Goal: Transaction & Acquisition: Purchase product/service

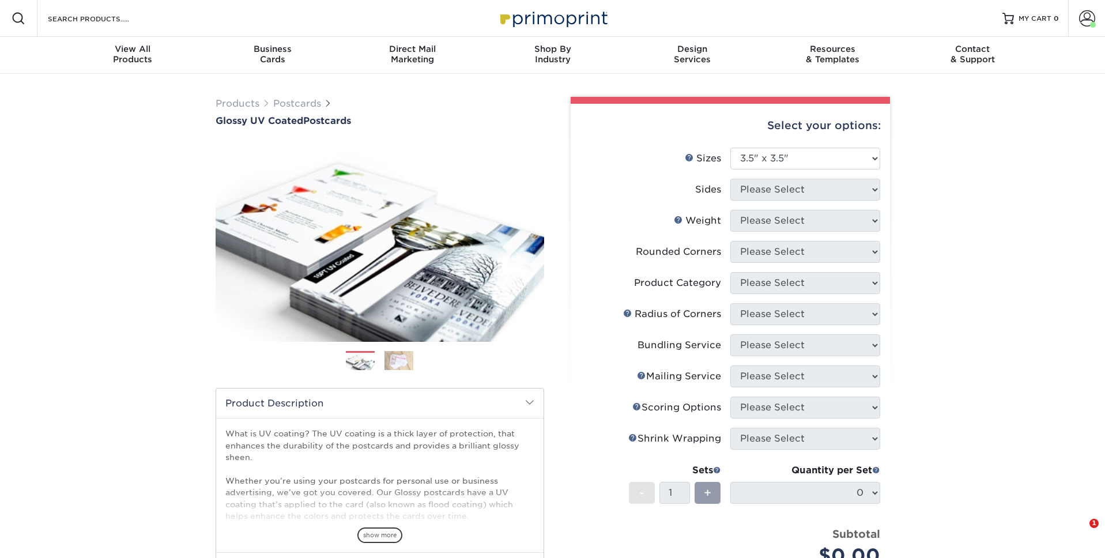
select select "3.50x3.50"
click at [793, 153] on select "Please Select 1.5" x 7" 2" x 4" 2" x 6" 2" x 7" 2" x 8" 2.12" x 5.5" 2.12" x 5.…" at bounding box center [805, 159] width 150 height 22
click at [730, 148] on select "Please Select 1.5" x 7" 2" x 4" 2" x 6" 2" x 7" 2" x 8" 2.12" x 5.5" 2.12" x 5.…" at bounding box center [805, 159] width 150 height 22
click at [882, 190] on div "Select your options: Sizes Help Sizes Please Select 1.5" x 7" 2" x 4" 2" x 6" 2…" at bounding box center [729, 411] width 319 height 614
click at [873, 164] on select "Please Select 1.5" x 7" 2" x 4" 2" x 6" 2" x 7" 2" x 8" 2.12" x 5.5" 2.12" x 5.…" at bounding box center [805, 159] width 150 height 22
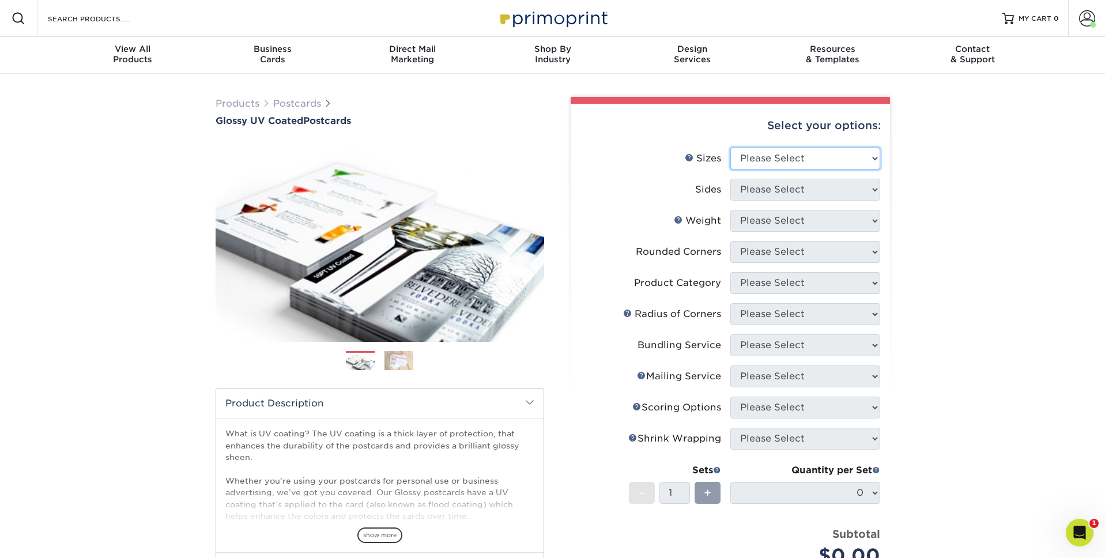
select select "3.50x3.50"
click at [730, 148] on select "Please Select 1.5" x 7" 2" x 4" 2" x 6" 2" x 7" 2" x 8" 2.12" x 5.5" 2.12" x 5.…" at bounding box center [805, 159] width 150 height 22
click at [765, 192] on select "Please Select Print Both Sides Print Front Only" at bounding box center [805, 190] width 150 height 22
select select "13abbda7-1d64-4f25-8bb2-c179b224825d"
click at [730, 179] on select "Please Select Print Both Sides Print Front Only" at bounding box center [805, 190] width 150 height 22
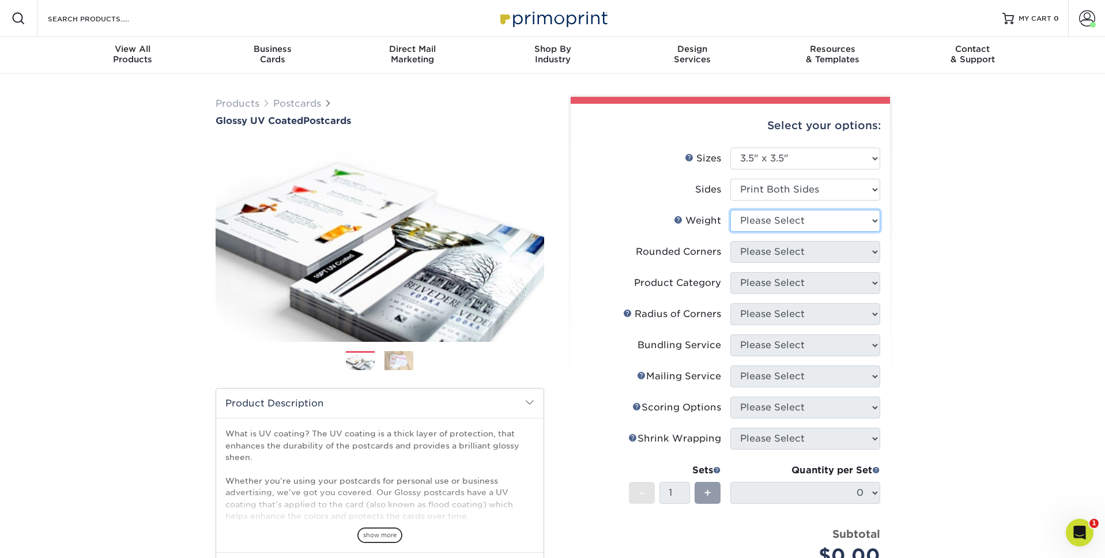
click at [788, 221] on select "Please Select 16PT 14PT" at bounding box center [805, 221] width 150 height 22
select select "16PT"
click at [730, 210] on select "Please Select 16PT 14PT" at bounding box center [805, 221] width 150 height 22
click at [0, 0] on select at bounding box center [0, 0] width 0 height 0
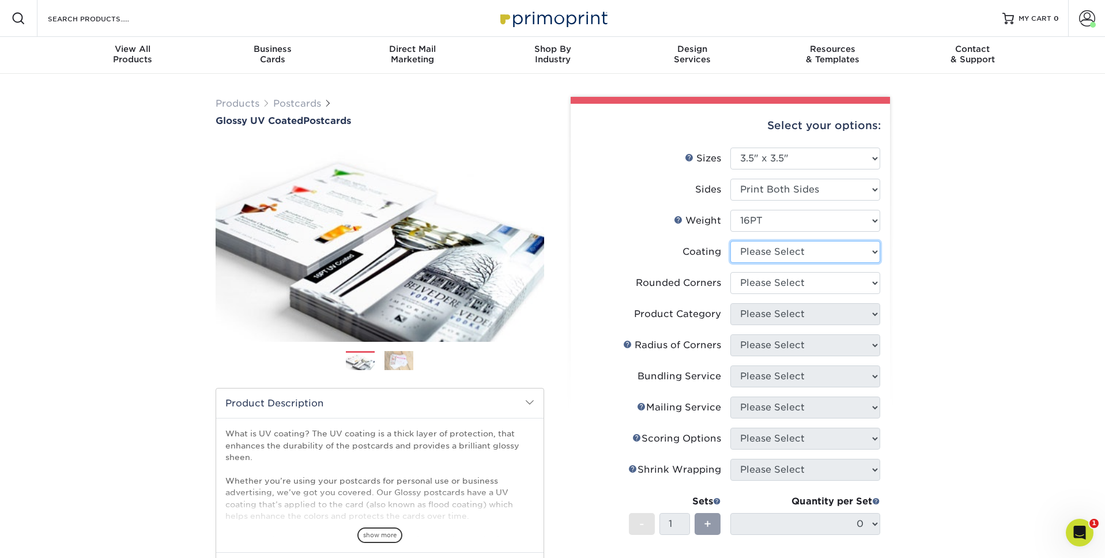
select select "ae367451-b2b8-45df-a344-0f05b6a12993"
click at [730, 241] on select at bounding box center [805, 252] width 150 height 22
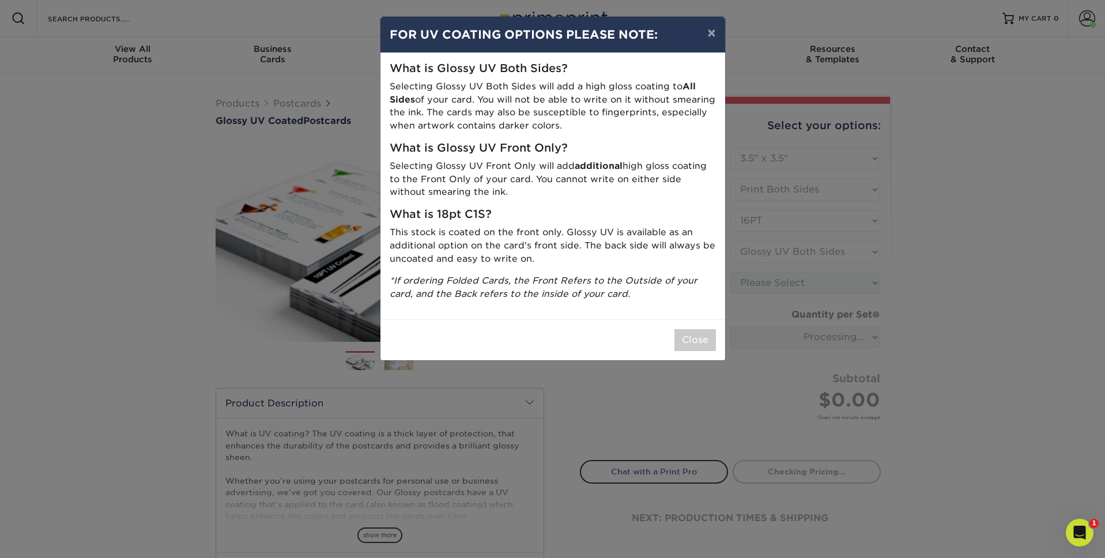
drag, startPoint x: 972, startPoint y: 247, endPoint x: 929, endPoint y: 254, distance: 43.9
click at [972, 247] on div "× FOR UV COATING OPTIONS PLEASE NOTE: What is Glossy UV Both Sides? Selecting G…" at bounding box center [552, 279] width 1105 height 558
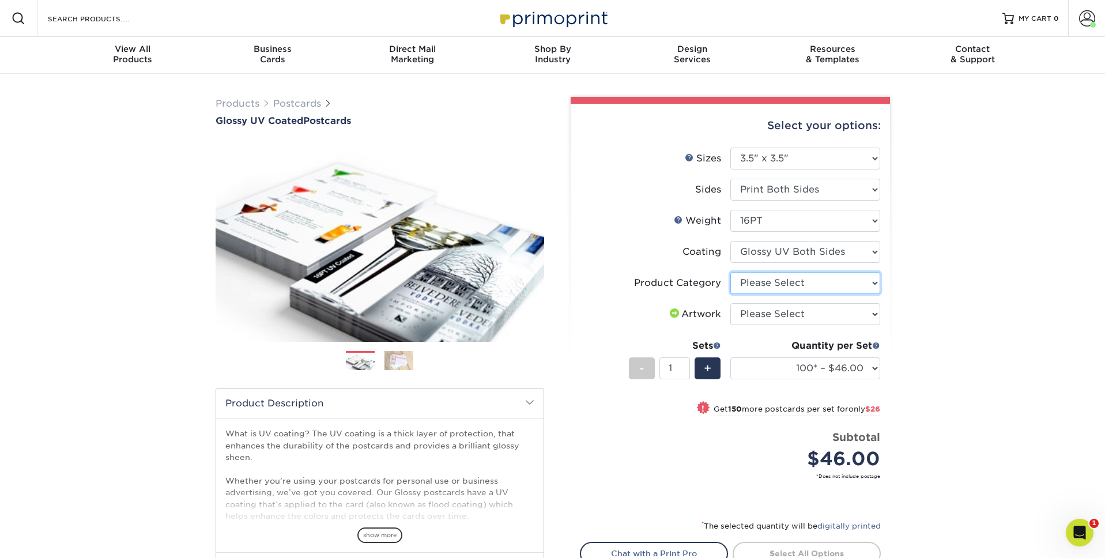
click at [836, 286] on select "Please Select Postcards" at bounding box center [805, 283] width 150 height 22
select select "9b7272e0-d6c8-4c3c-8e97-d3a1bcdab858"
click at [730, 272] on select "Please Select Postcards" at bounding box center [805, 283] width 150 height 22
click at [830, 316] on select "Please Select I will upload files I need a design - $150" at bounding box center [805, 314] width 150 height 22
select select "upload"
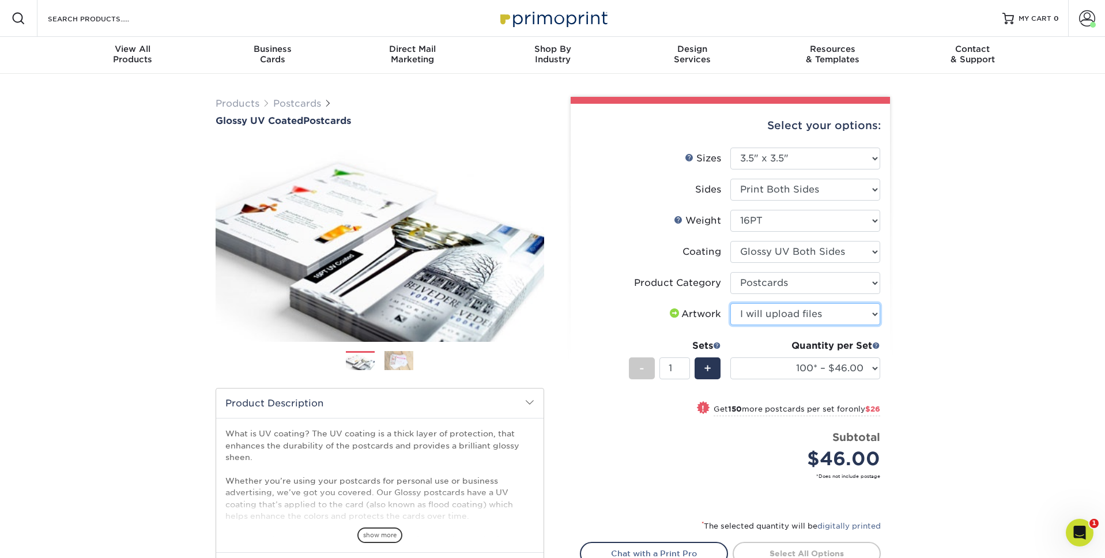
click at [730, 303] on select "Please Select I will upload files I need a design - $150" at bounding box center [805, 314] width 150 height 22
click at [830, 367] on select "100* – $46.00 250* – $72.00 500 – $98.00 1000 – $112.00 2500 – $183.00 5000 – $…" at bounding box center [805, 368] width 150 height 22
click at [730, 357] on select "100* – $46.00 250* – $72.00 500 – $98.00 1000 – $112.00 2500 – $183.00 5000 – $…" at bounding box center [805, 368] width 150 height 22
click at [876, 365] on select "100* – $46.00 250* – $72.00 500 – $98.00 1000 – $112.00 2500 – $183.00 5000 – $…" at bounding box center [805, 368] width 150 height 22
click at [730, 357] on select "100* – $46.00 250* – $72.00 500 – $98.00 1000 – $112.00 2500 – $183.00 5000 – $…" at bounding box center [805, 368] width 150 height 22
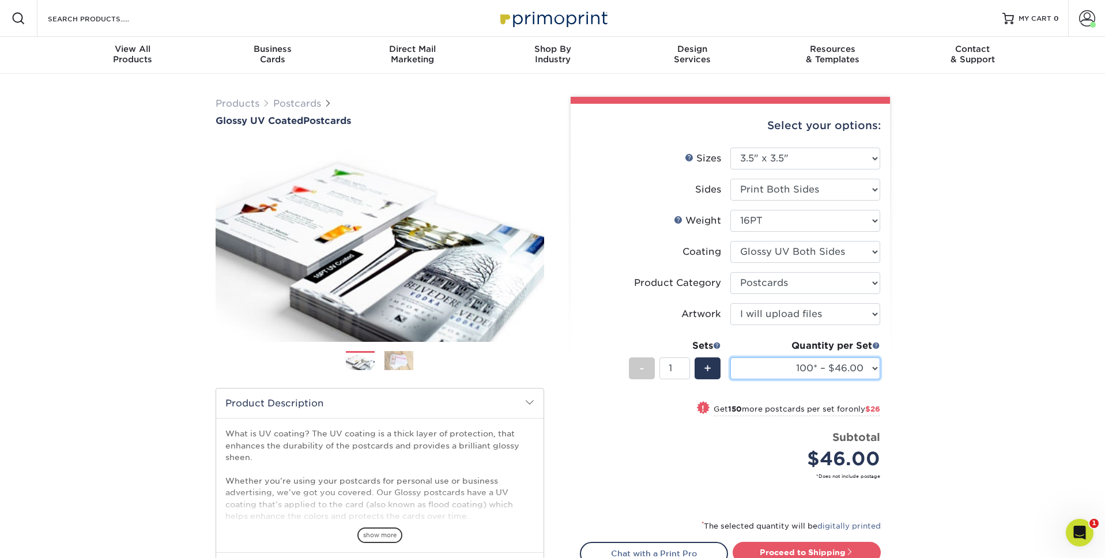
click at [838, 369] on select "100* – $46.00 250* – $72.00 500 – $98.00 1000 – $112.00 2500 – $183.00 5000 – $…" at bounding box center [805, 368] width 150 height 22
click at [730, 357] on select "100* – $46.00 250* – $72.00 500 – $98.00 1000 – $112.00 2500 – $183.00 5000 – $…" at bounding box center [805, 368] width 150 height 22
click at [818, 372] on select "100* – $46.00 250* – $72.00 500 – $98.00 1000 – $112.00 2500 – $183.00 5000 – $…" at bounding box center [805, 368] width 150 height 22
click at [730, 357] on select "100* – $46.00 250* – $72.00 500 – $98.00 1000 – $112.00 2500 – $183.00 5000 – $…" at bounding box center [805, 368] width 150 height 22
click at [852, 160] on select "Please Select 1.5" x 7" 2" x 4" 2" x 6" 2" x 7" 2" x 8" 2.12" x 5.5" 2.12" x 5.…" at bounding box center [805, 159] width 150 height 22
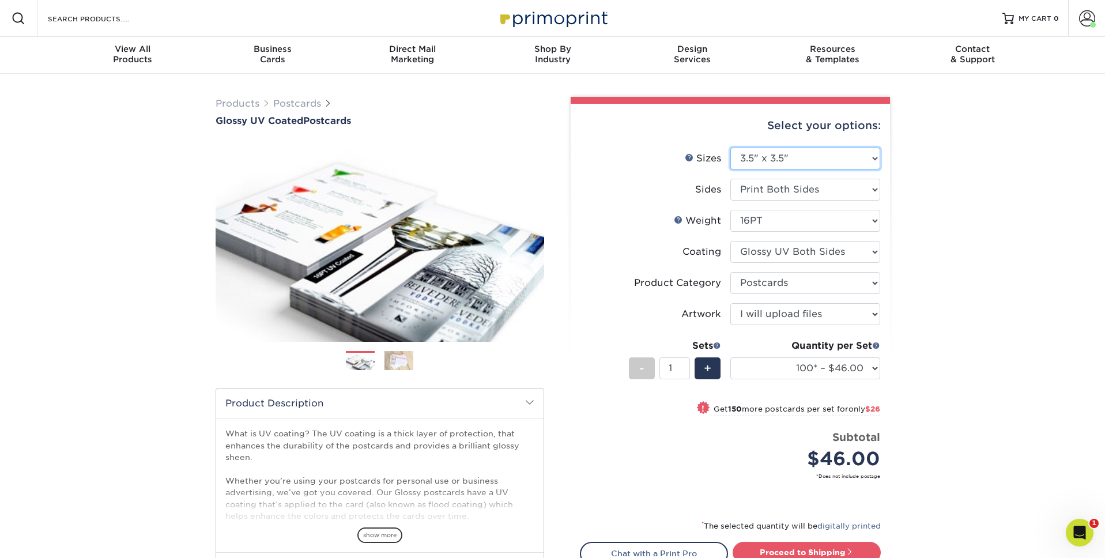
click at [852, 160] on select "Please Select 1.5" x 7" 2" x 4" 2" x 6" 2" x 7" 2" x 8" 2.12" x 5.5" 2.12" x 5.…" at bounding box center [805, 159] width 150 height 22
click at [877, 161] on select "Please Select 1.5" x 7" 2" x 4" 2" x 6" 2" x 7" 2" x 8" 2.12" x 5.5" 2.12" x 5.…" at bounding box center [805, 159] width 150 height 22
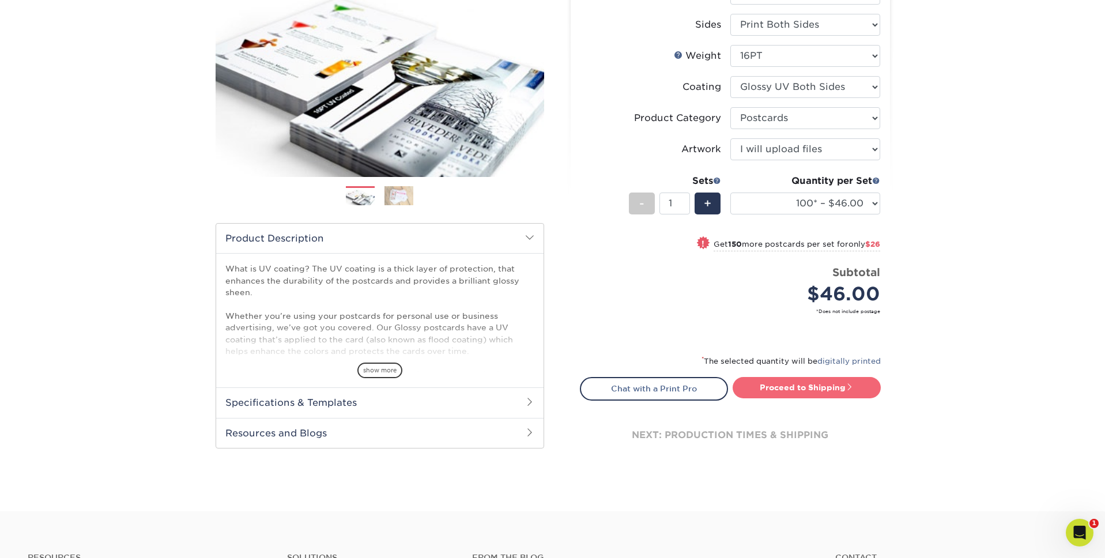
click at [808, 397] on link "Proceed to Shipping" at bounding box center [806, 387] width 148 height 21
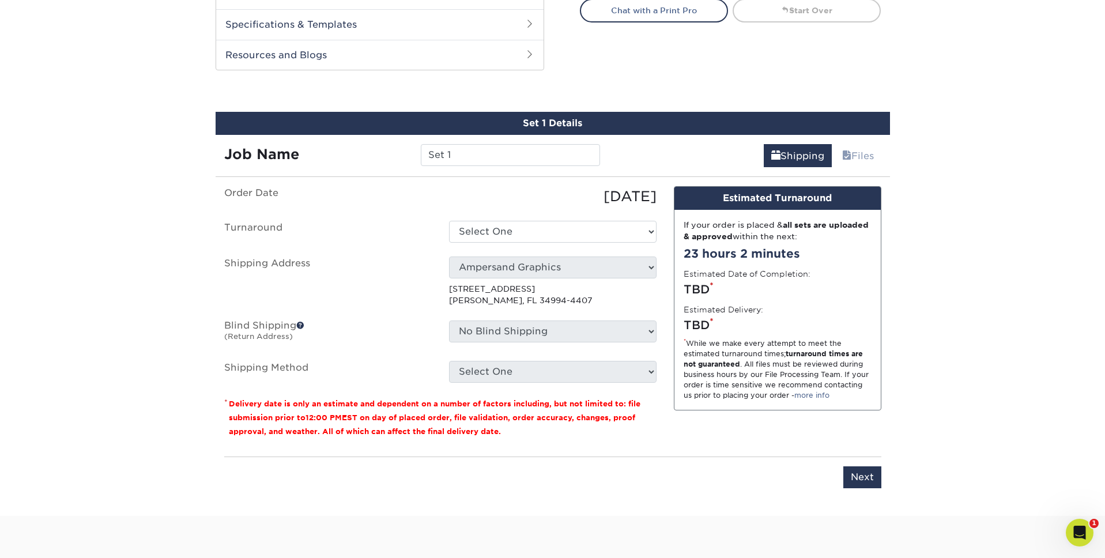
scroll to position [573, 0]
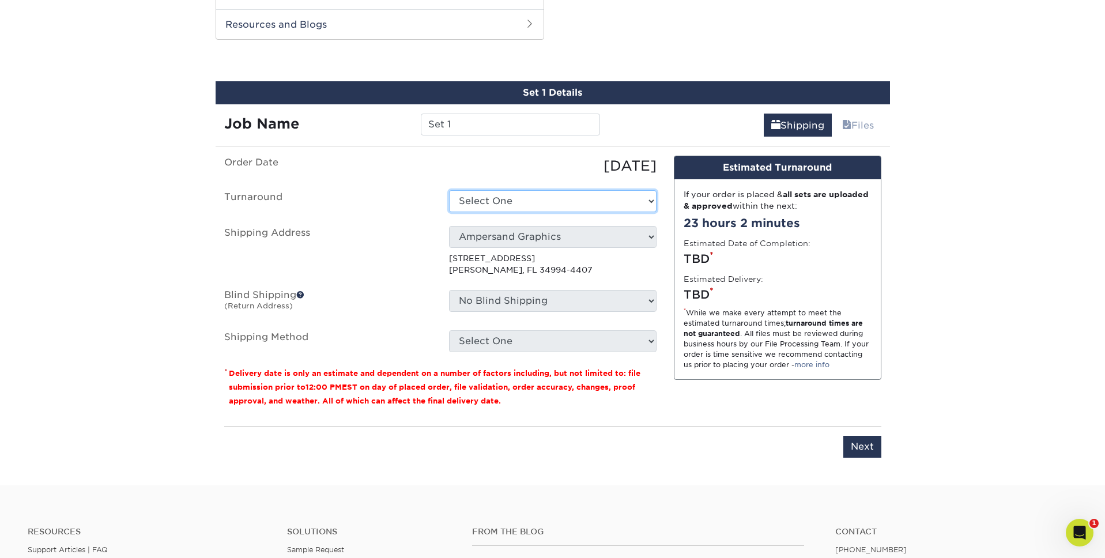
click at [556, 201] on select "Select One 2-4 Business Days 2 Day Next Business Day" at bounding box center [552, 201] width 207 height 22
select select "5c956e90-1440-4898-8fea-bd62c68f2352"
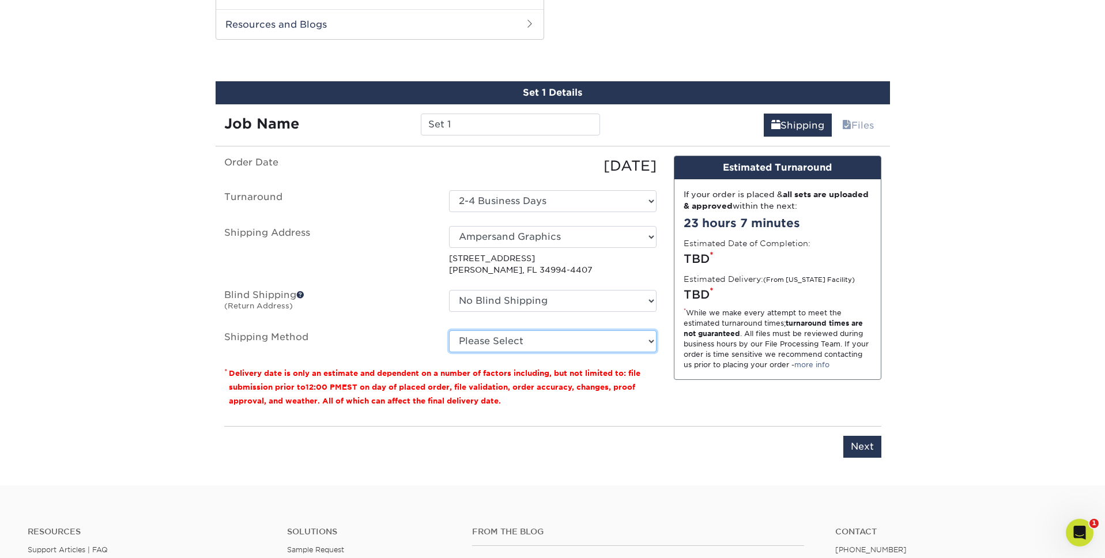
click at [578, 346] on select "Please Select Ground Shipping (+$16.21) 3 Day Shipping Service (+$19.90) 2 Day …" at bounding box center [552, 341] width 207 height 22
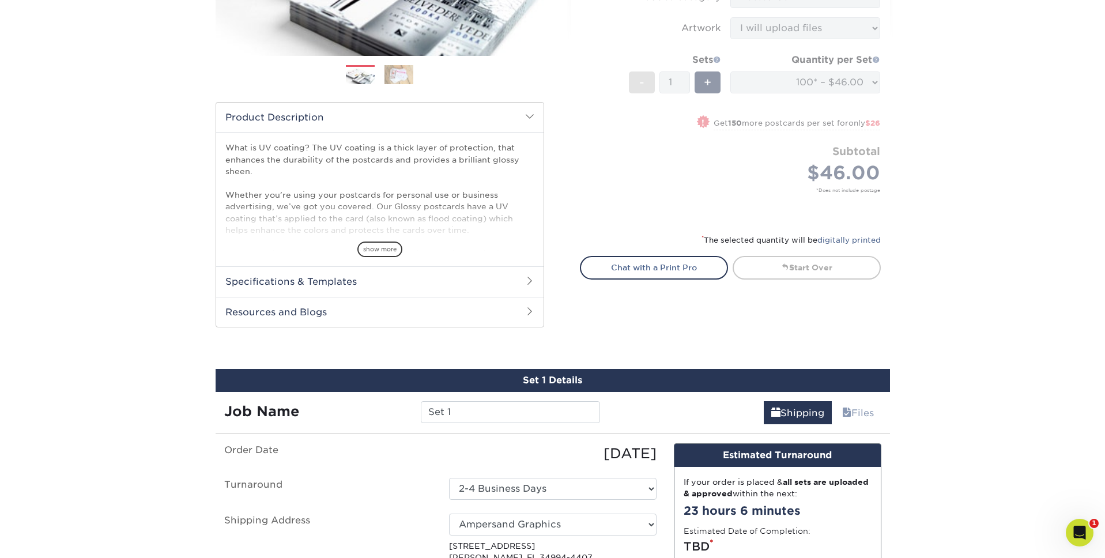
scroll to position [261, 0]
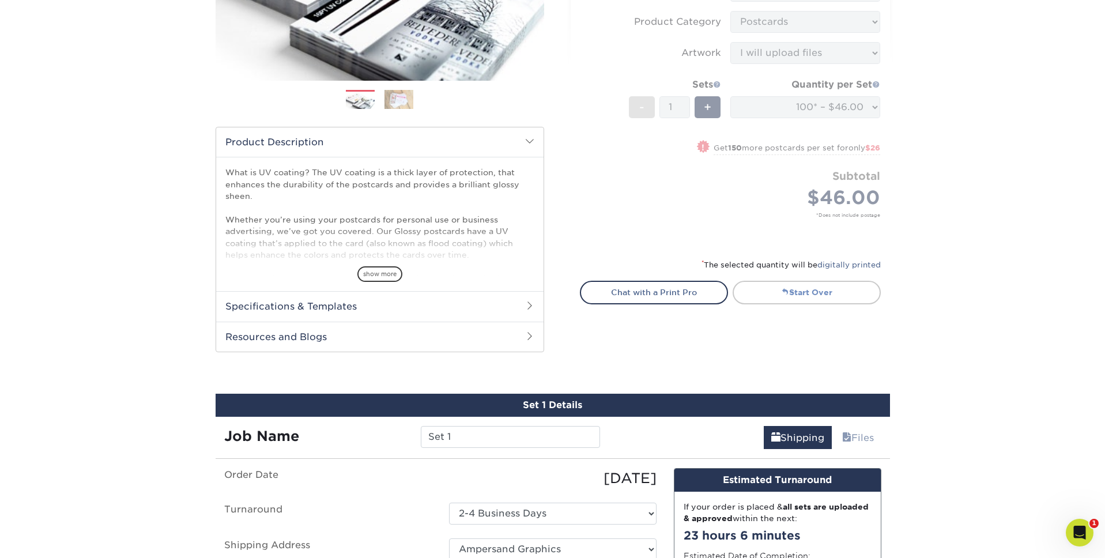
click at [829, 294] on link "Start Over" at bounding box center [806, 292] width 148 height 23
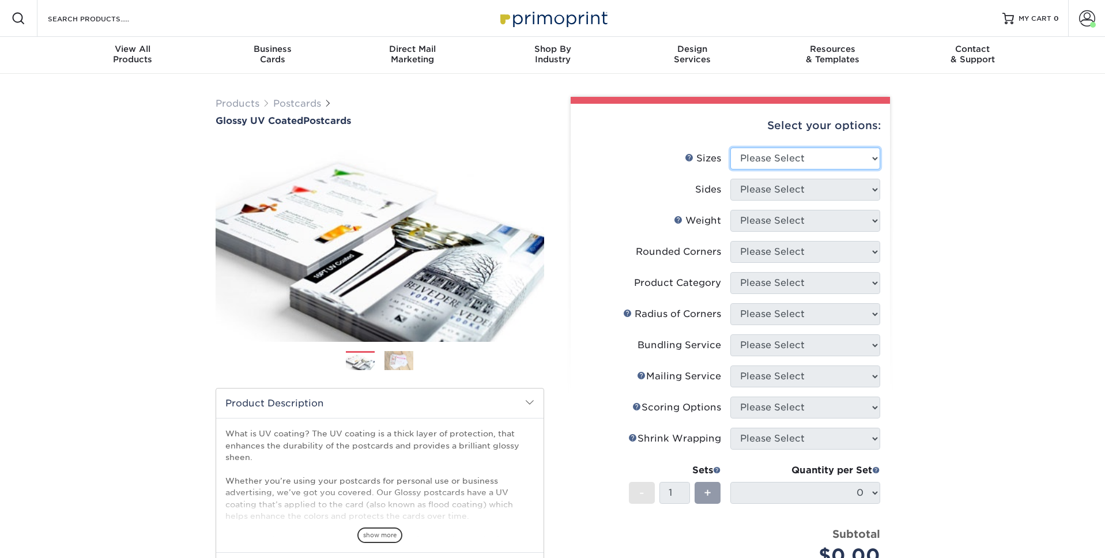
click at [863, 150] on select "Please Select 1.5" x 7" 2" x 4" 2" x 6" 2" x 7" 2" x 8" 2.12" x 5.5" 2.12" x 5.…" at bounding box center [805, 159] width 150 height 22
select select "5.00x7.00"
click at [730, 148] on select "Please Select 1.5" x 7" 2" x 4" 2" x 6" 2" x 7" 2" x 8" 2.12" x 5.5" 2.12" x 5.…" at bounding box center [805, 159] width 150 height 22
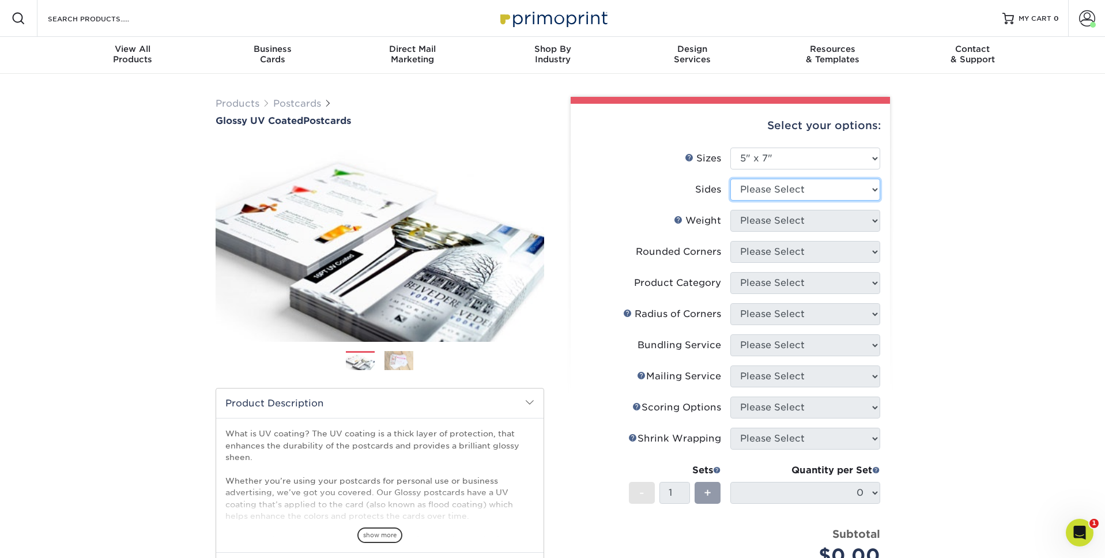
click at [812, 195] on select "Please Select Print Both Sides Print Front Only" at bounding box center [805, 190] width 150 height 22
select select "13abbda7-1d64-4f25-8bb2-c179b224825d"
click at [730, 179] on select "Please Select Print Both Sides Print Front Only" at bounding box center [805, 190] width 150 height 22
click at [818, 218] on select "Please Select 16PT 14PT 18PT C1S" at bounding box center [805, 221] width 150 height 22
select select "16PT"
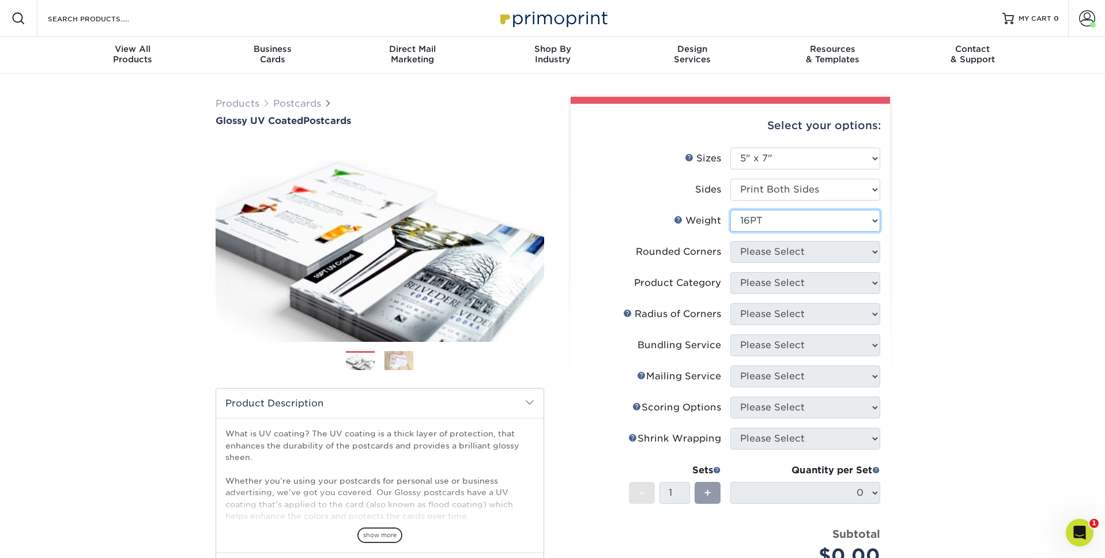
click at [730, 210] on select "Please Select 16PT 14PT 18PT C1S" at bounding box center [805, 221] width 150 height 22
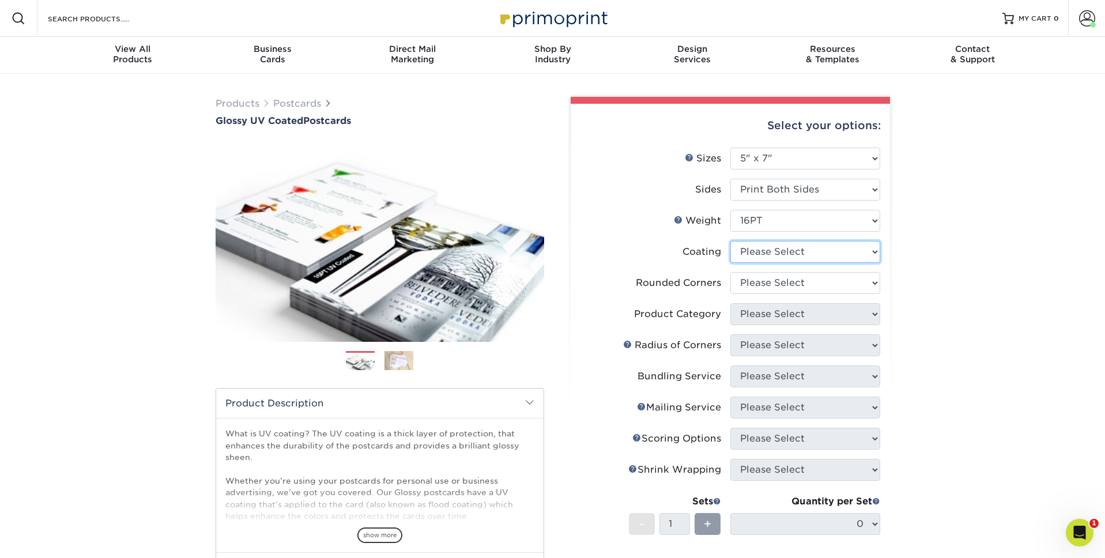
click at [814, 246] on select at bounding box center [805, 252] width 150 height 22
select select "ae367451-b2b8-45df-a344-0f05b6a12993"
click at [730, 241] on select at bounding box center [805, 252] width 150 height 22
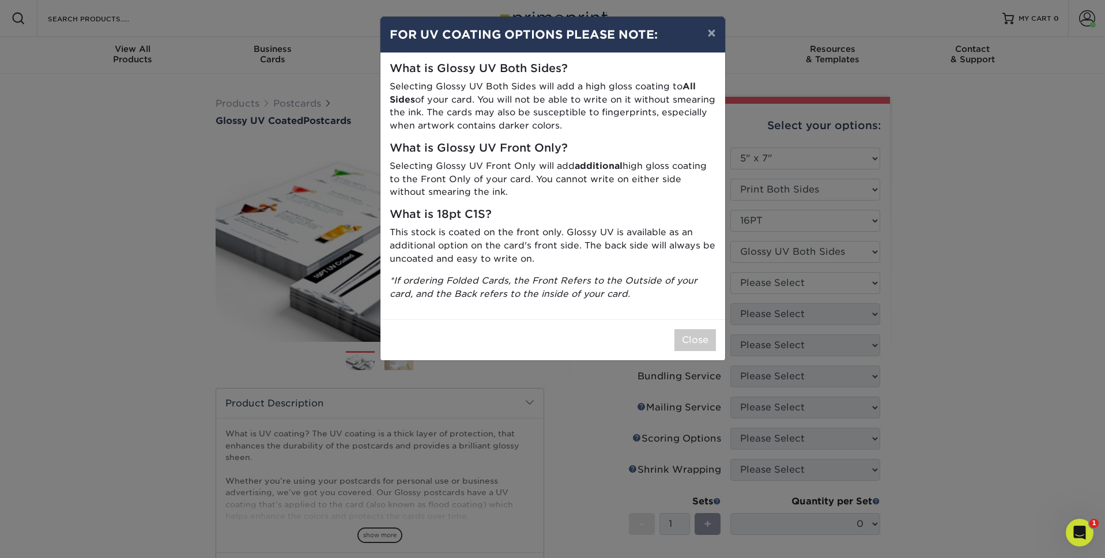
click at [878, 262] on div "× FOR UV COATING OPTIONS PLEASE NOTE: What is Glossy UV Both Sides? Selecting G…" at bounding box center [552, 279] width 1105 height 558
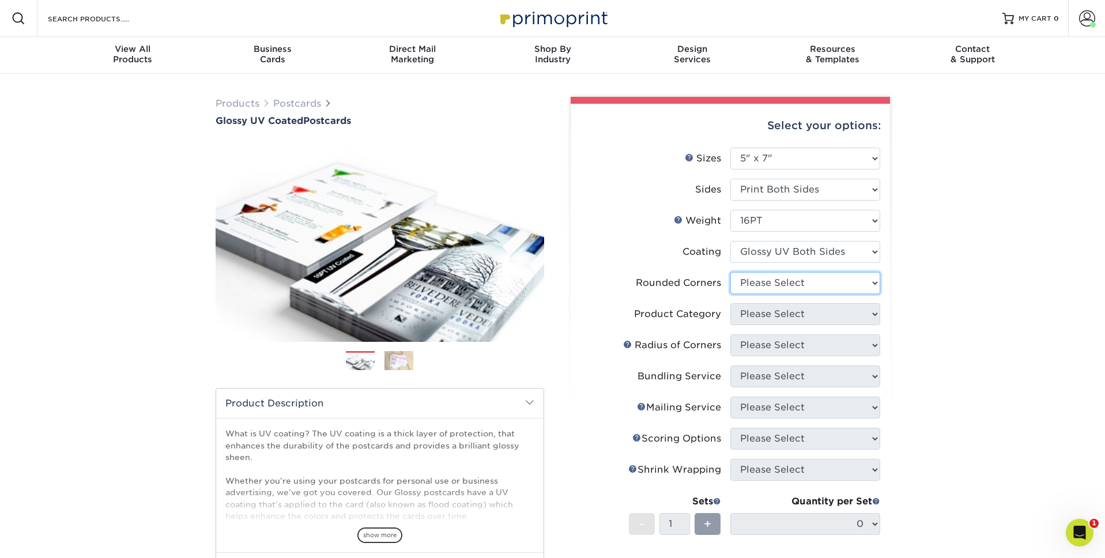
click at [867, 281] on select "Please Select Yes - Round 4 Corners No" at bounding box center [805, 283] width 150 height 22
select select "0"
click at [730, 272] on select "Please Select Yes - Round 4 Corners No" at bounding box center [805, 283] width 150 height 22
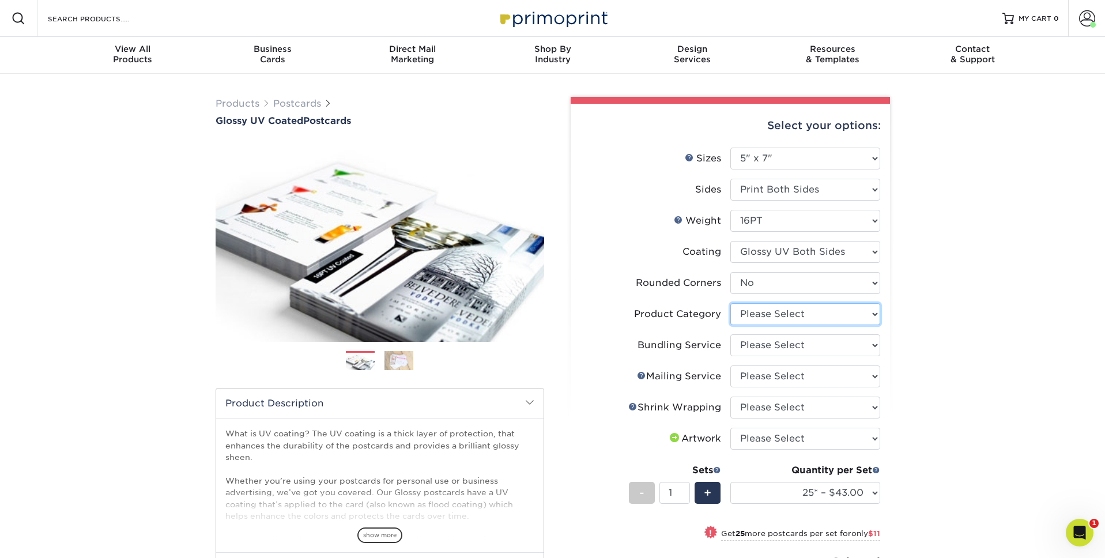
click at [828, 319] on select "Please Select Postcards" at bounding box center [805, 314] width 150 height 22
select select "9b7272e0-d6c8-4c3c-8e97-d3a1bcdab858"
click at [730, 303] on select "Please Select Postcards" at bounding box center [805, 314] width 150 height 22
click at [835, 340] on select "Please Select No Bundling Services Yes, Bundles of 50 (+2 Days) Yes, Bundles of…" at bounding box center [805, 345] width 150 height 22
select select "58689abb-25c0-461c-a4c3-a80b627d6649"
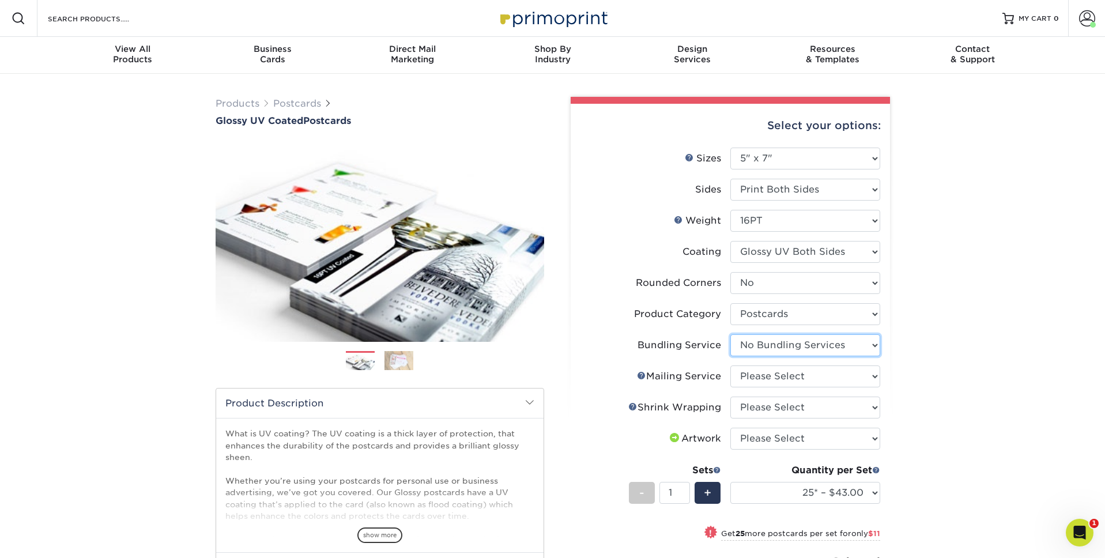
click at [730, 334] on select "Please Select No Bundling Services Yes, Bundles of 50 (+2 Days) Yes, Bundles of…" at bounding box center [805, 345] width 150 height 22
click at [836, 378] on select "Please Select No Direct Mailing Service No, I will mail/stamp/imprint Direct Ma…" at bounding box center [805, 376] width 150 height 22
select select "3e5e9bdd-d78a-4c28-a41d-fe1407925ca6"
click at [730, 365] on select "Please Select No Direct Mailing Service No, I will mail/stamp/imprint Direct Ma…" at bounding box center [805, 376] width 150 height 22
click at [833, 411] on select "Please Select No Shrink Wrapping Shrink Wrap 100 Per Package Shrink Wrap 50 Per…" at bounding box center [805, 407] width 150 height 22
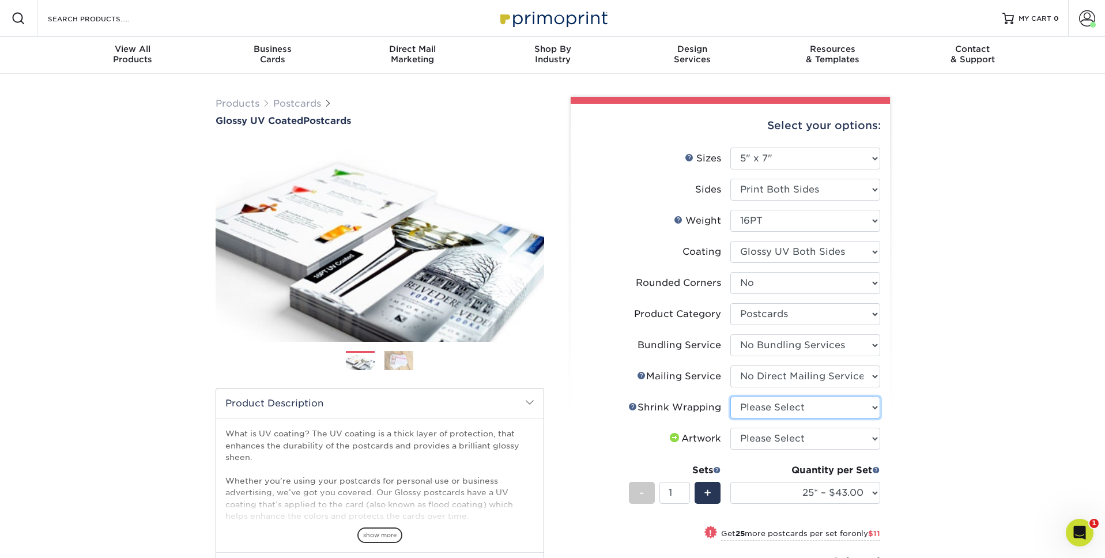
select select "c8749376-e7da-41d0-b3dc-647faf84d907"
click at [730, 396] on select "Please Select No Shrink Wrapping Shrink Wrap 100 Per Package Shrink Wrap 50 Per…" at bounding box center [805, 407] width 150 height 22
click at [816, 440] on select "Please Select I will upload files I need a design - $150" at bounding box center [805, 439] width 150 height 22
select select "upload"
click at [730, 428] on select "Please Select I will upload files I need a design - $150" at bounding box center [805, 439] width 150 height 22
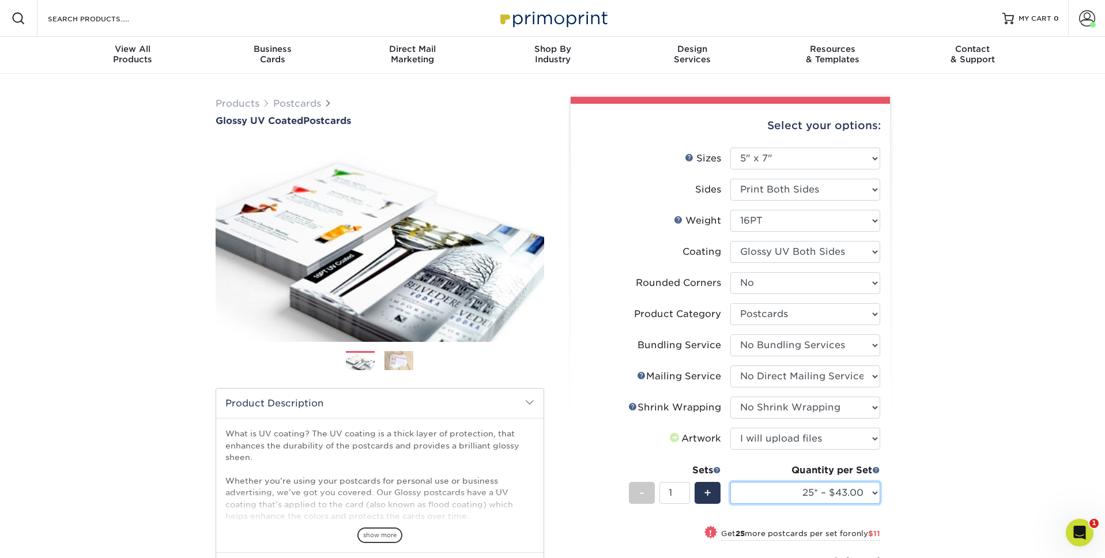
click at [855, 494] on select "25* – $43.00 50* – $54.00 75* – $67.00 100* – $92.00 250* – $148.00 500 – $190.…" at bounding box center [805, 493] width 150 height 22
select select "100* – $92.00"
click at [730, 482] on select "25* – $43.00 50* – $54.00 75* – $67.00 100* – $92.00 250* – $148.00 500 – $190.…" at bounding box center [805, 493] width 150 height 22
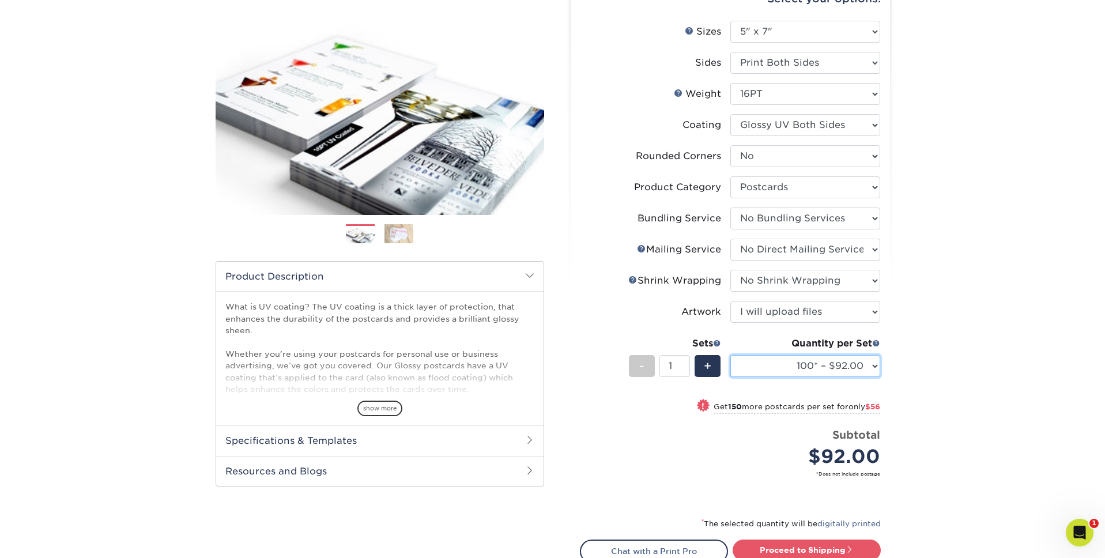
scroll to position [128, 0]
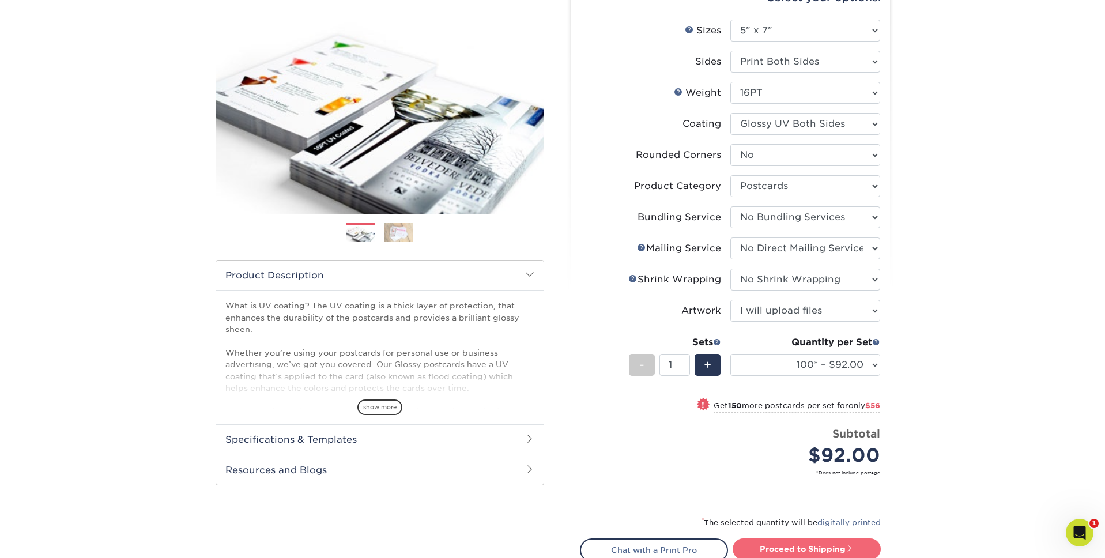
click at [775, 540] on link "Proceed to Shipping" at bounding box center [806, 548] width 148 height 21
type input "Set 1"
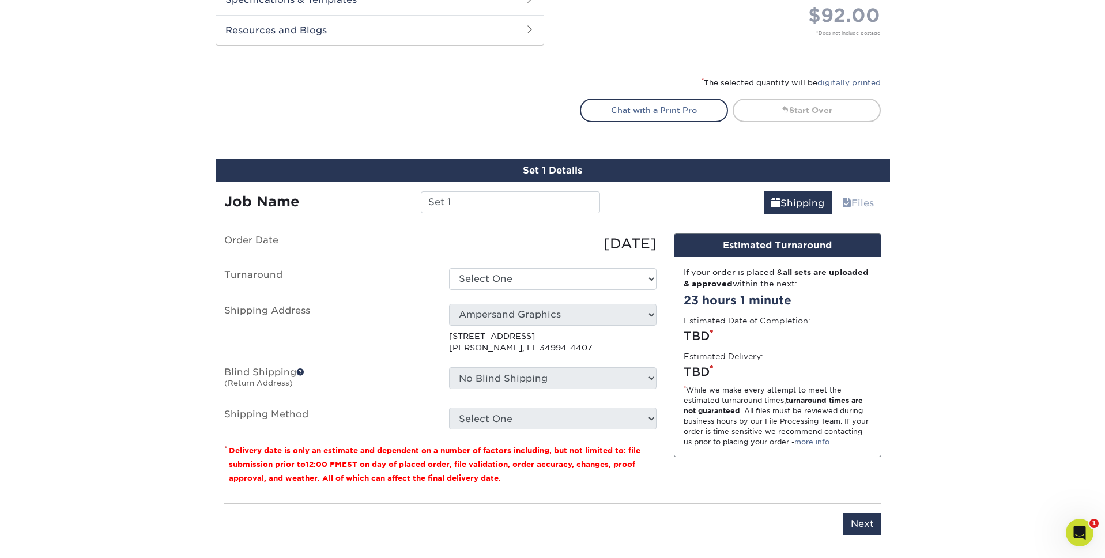
scroll to position [698, 0]
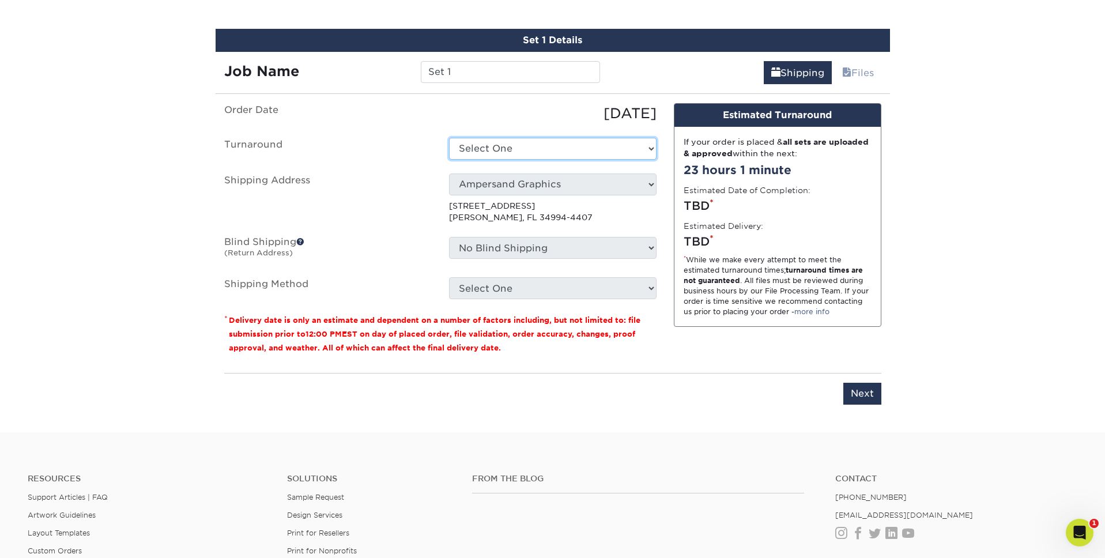
click at [546, 140] on select "Select One 2-4 Business Days 2 Day Next Business Day" at bounding box center [552, 149] width 207 height 22
select select "70ba360f-5200-464b-92e4-cfb500ddc210"
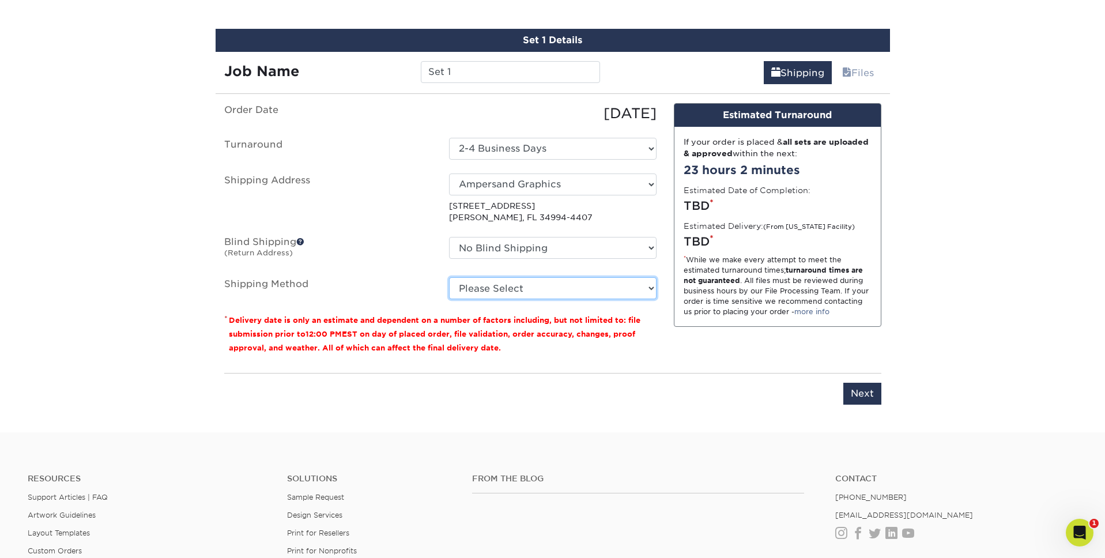
click at [580, 289] on select "Please Select Ground Shipping (+$16.21) 3 Day Shipping Service (+$19.91) 2 Day …" at bounding box center [552, 288] width 207 height 22
select select "03"
click at [449, 277] on select "Please Select Ground Shipping (+$16.21) 3 Day Shipping Service (+$19.91) 2 Day …" at bounding box center [552, 288] width 207 height 22
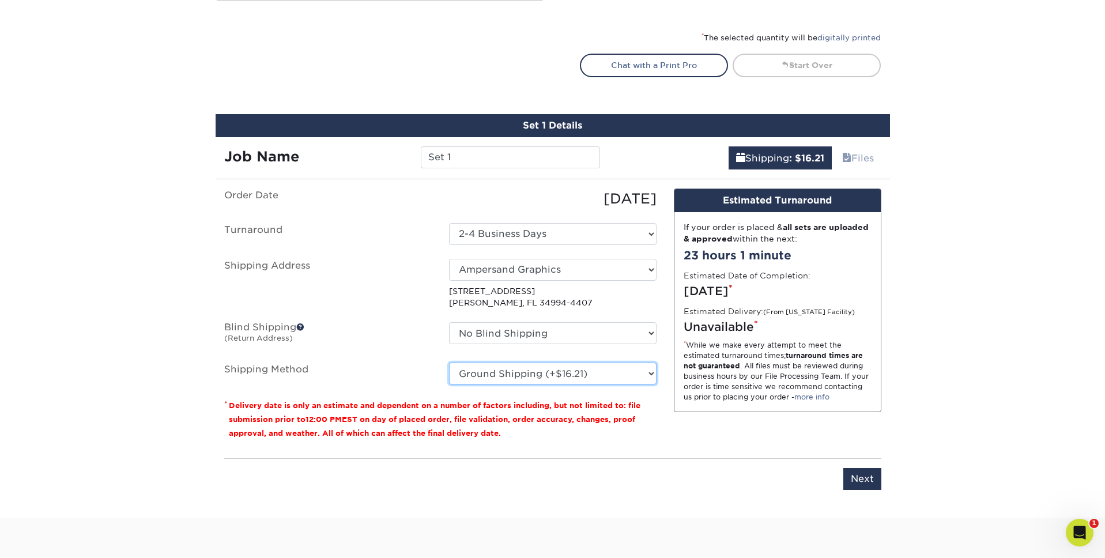
scroll to position [597, 0]
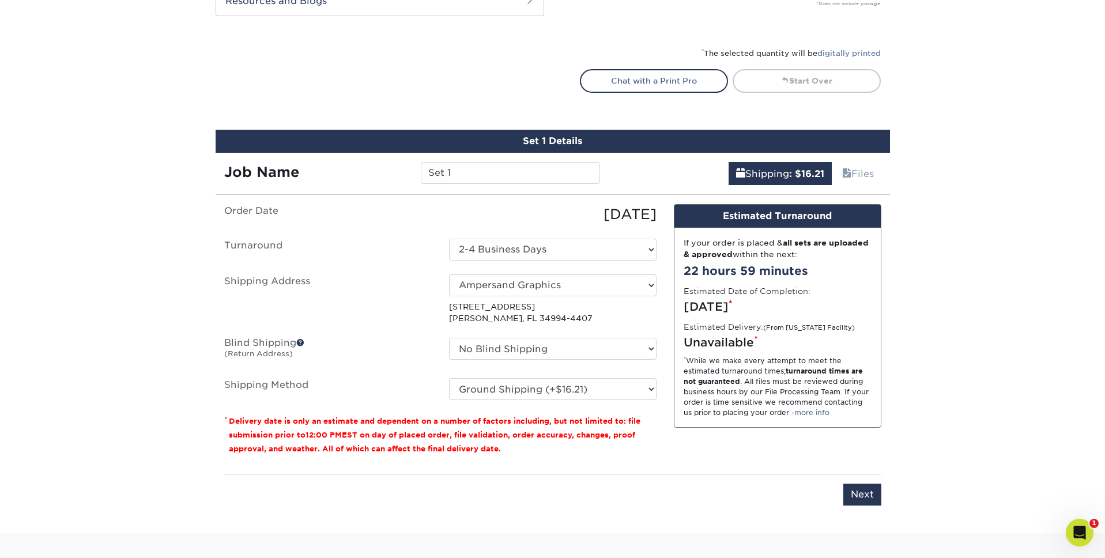
click at [192, 88] on div "Products Postcards Glossy UV Coated Postcards Previous Next show more 25" at bounding box center [552, 5] width 1105 height 1056
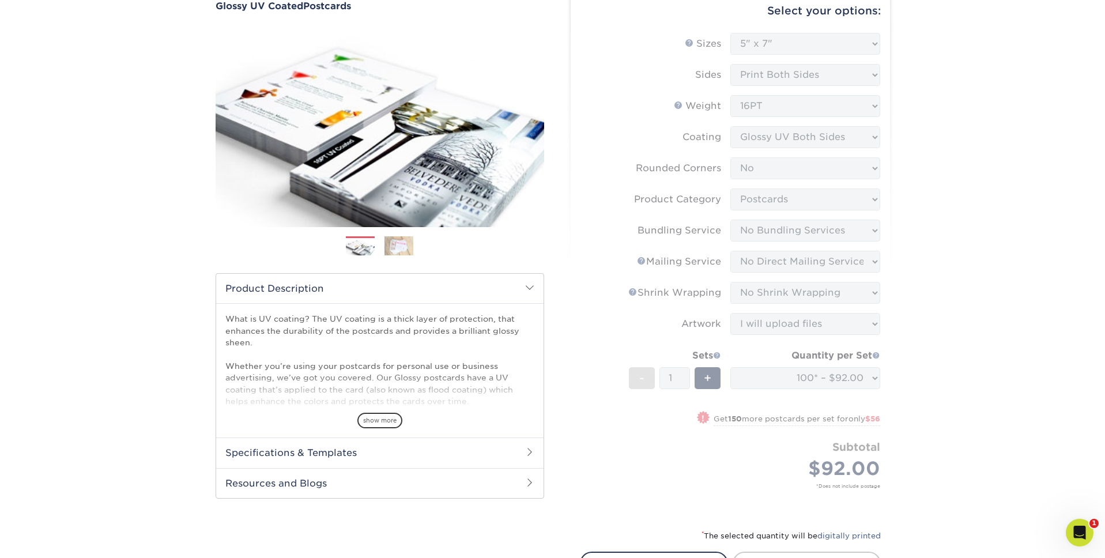
scroll to position [0, 0]
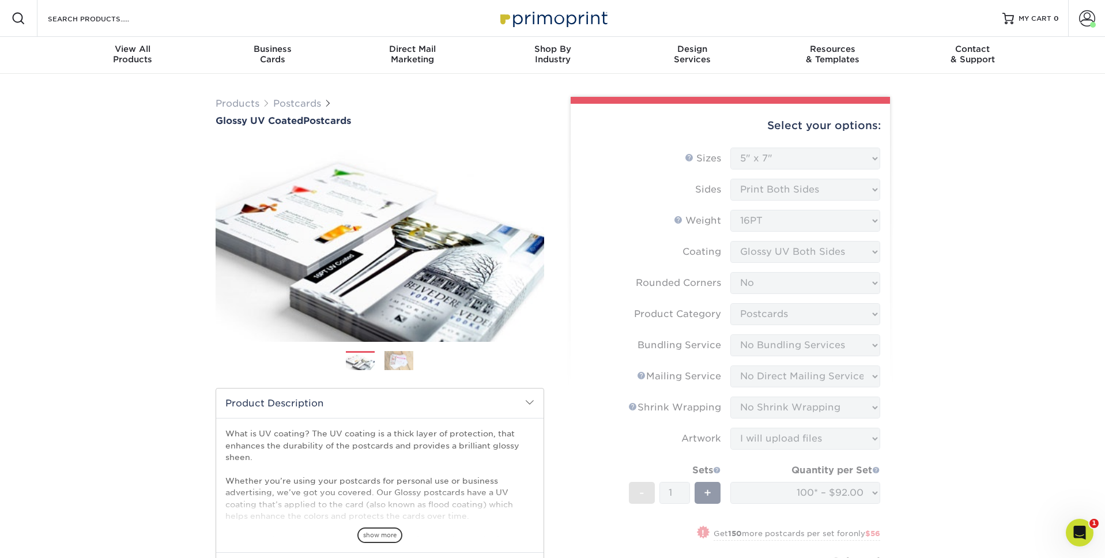
click at [517, 22] on img at bounding box center [552, 18] width 115 height 25
